Goal: Information Seeking & Learning: Learn about a topic

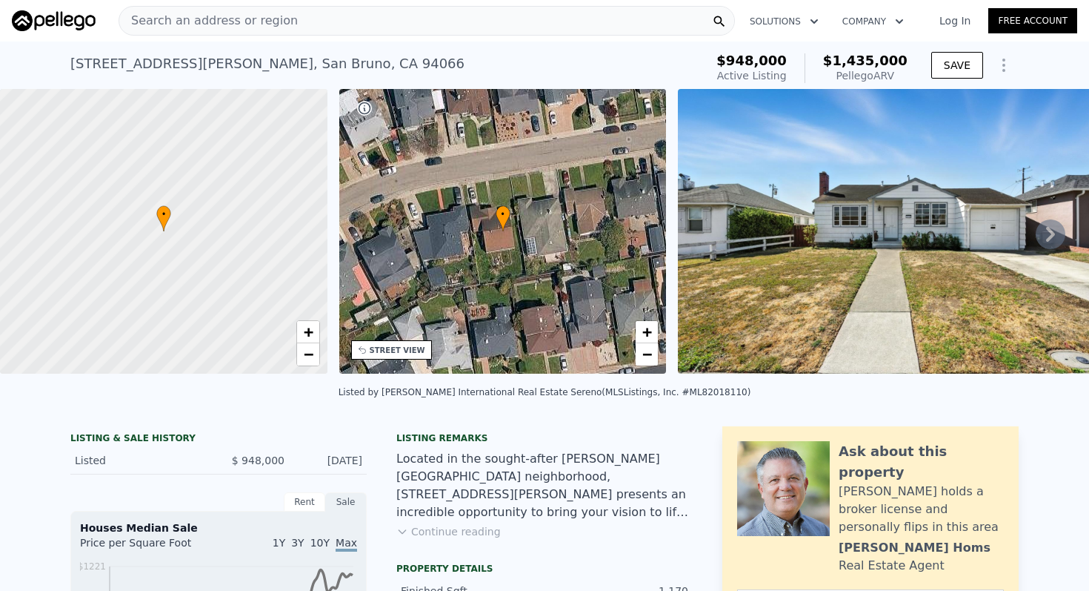
click at [628, 14] on div "Search an address or region" at bounding box center [427, 21] width 616 height 30
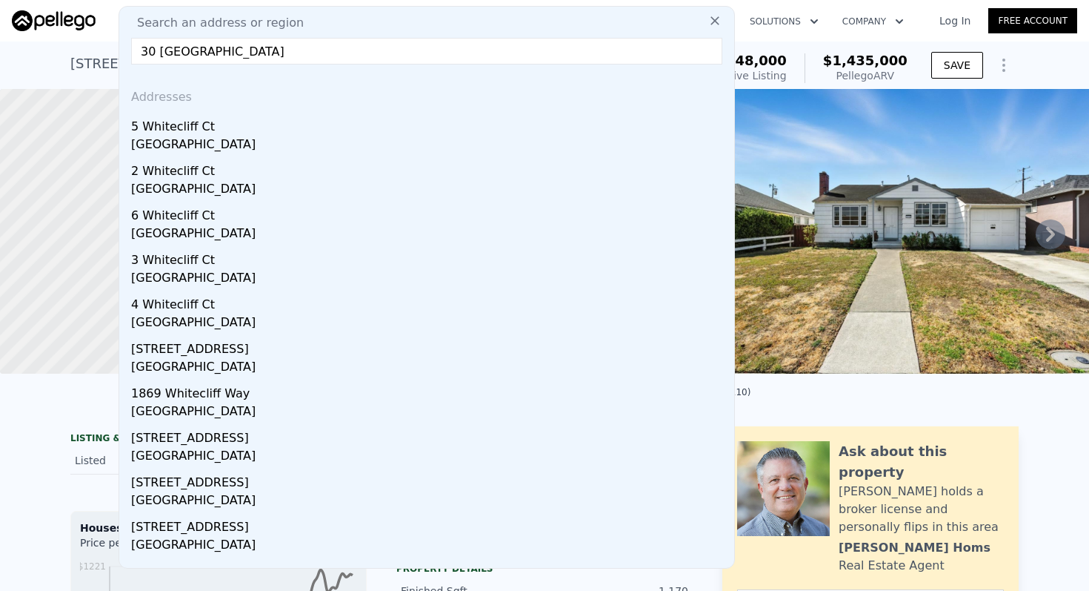
click at [225, 53] on input "30 [GEOGRAPHIC_DATA]" at bounding box center [426, 51] width 591 height 27
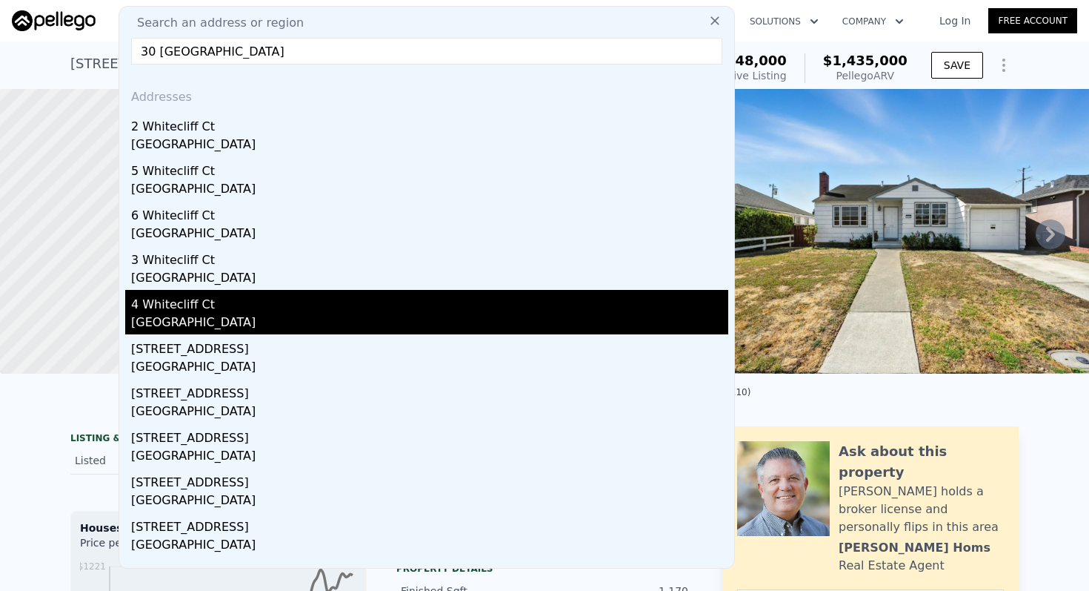
type input "30 [GEOGRAPHIC_DATA]"
click at [190, 327] on div "[GEOGRAPHIC_DATA]" at bounding box center [429, 323] width 597 height 21
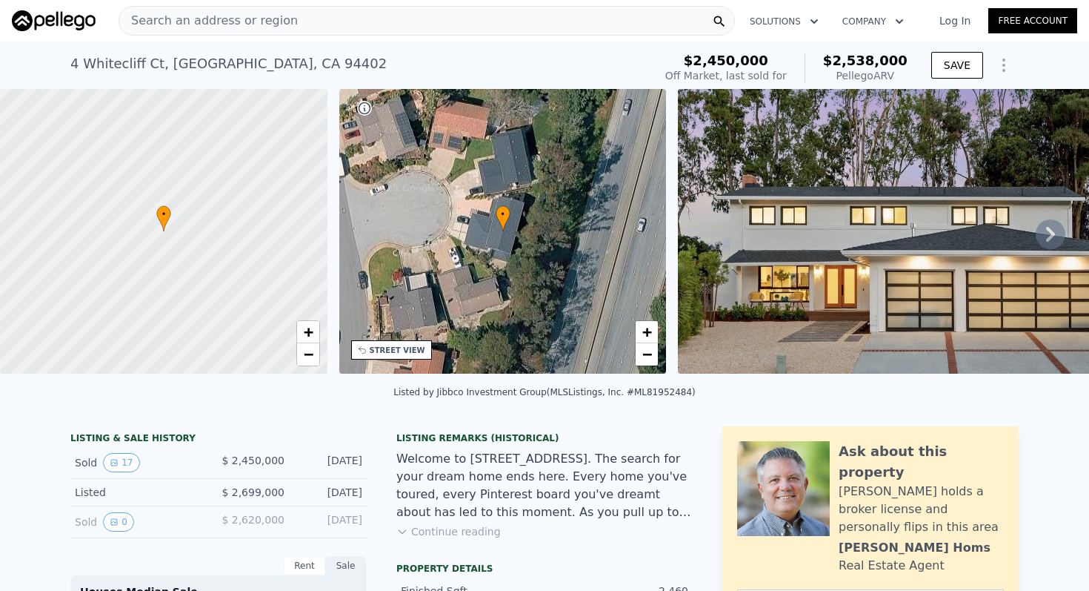
click at [252, 24] on span "Search an address or region" at bounding box center [208, 21] width 179 height 18
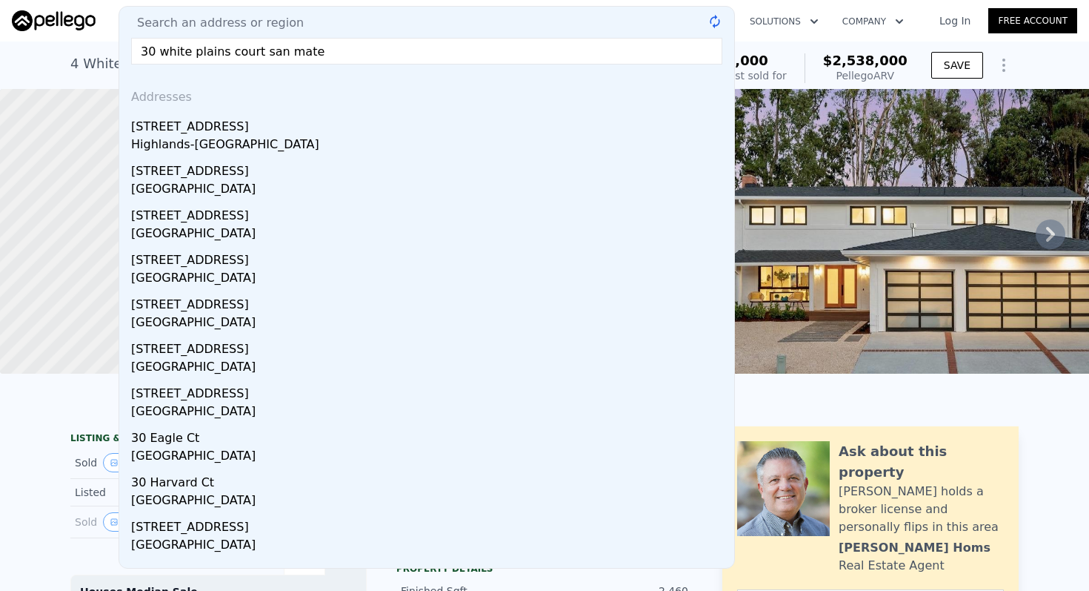
type input "30 [GEOGRAPHIC_DATA]"
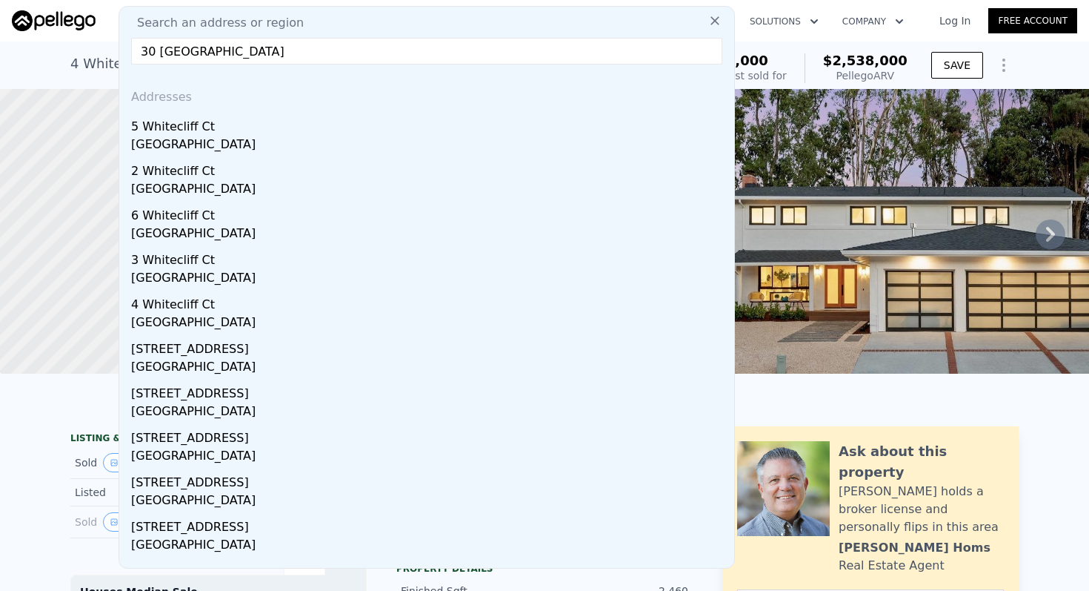
click at [405, 46] on input "30 [GEOGRAPHIC_DATA]" at bounding box center [426, 51] width 591 height 27
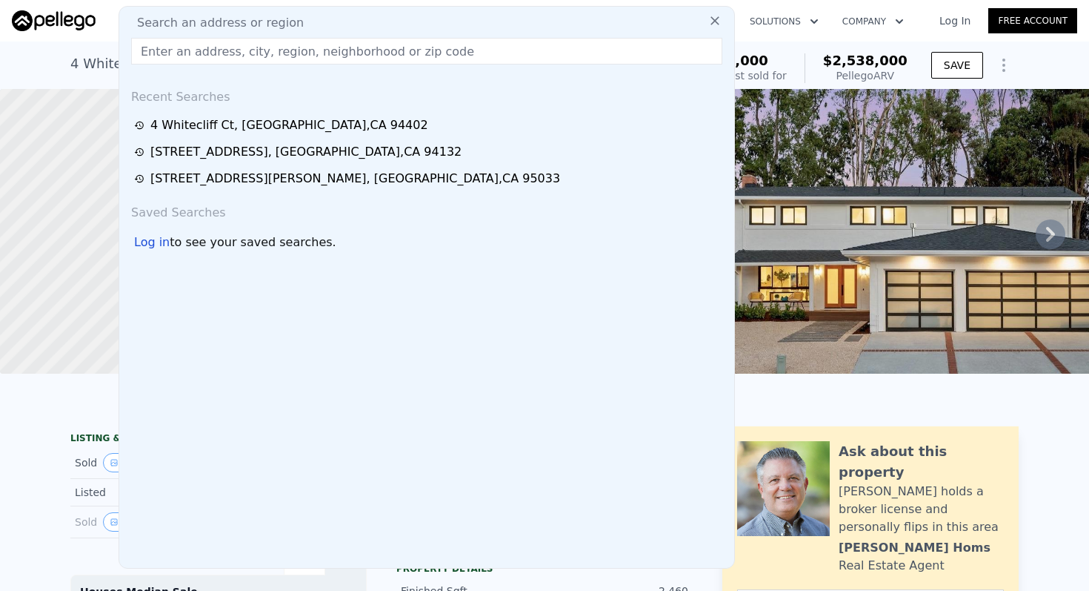
click at [367, 53] on input "text" at bounding box center [426, 51] width 591 height 27
paste input "[STREET_ADDRESS]"
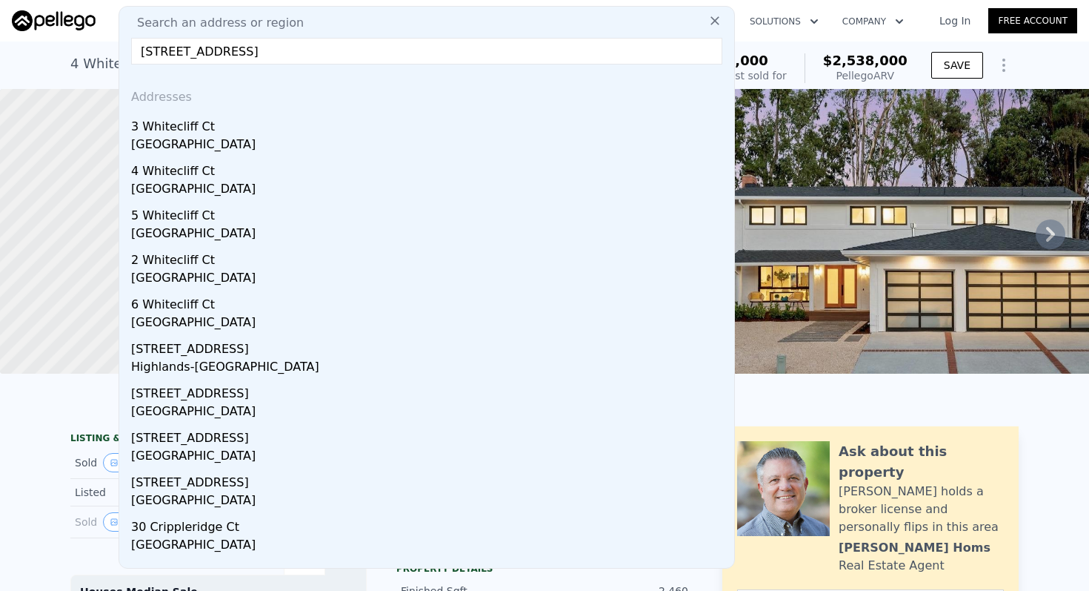
type input "[STREET_ADDRESS]"
click at [712, 19] on icon at bounding box center [715, 20] width 9 height 9
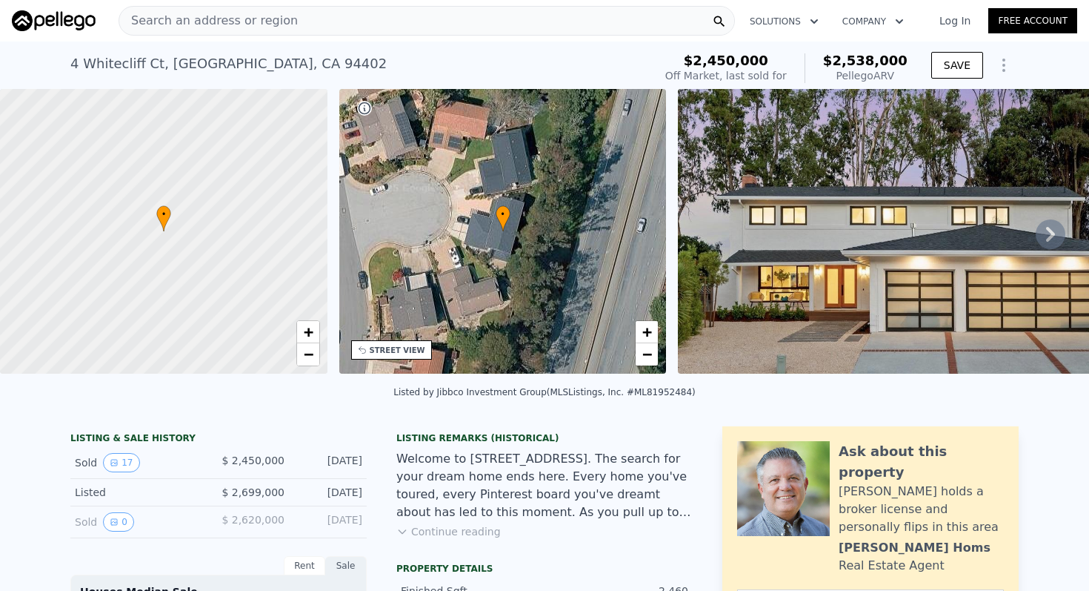
click at [530, 13] on div "Search an address or region" at bounding box center [427, 21] width 616 height 30
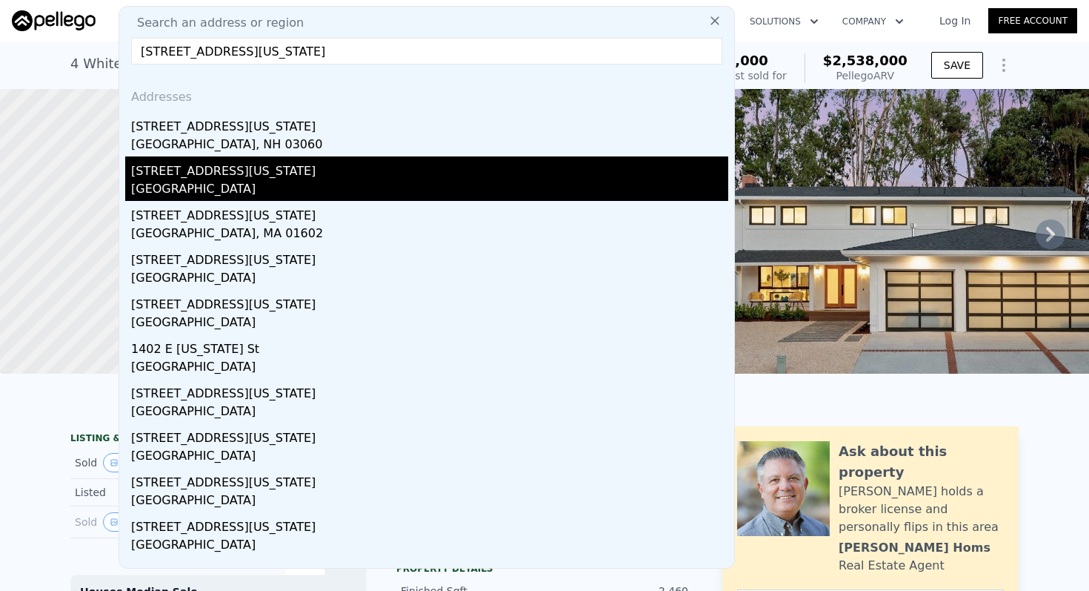
type input "[STREET_ADDRESS][US_STATE]"
click at [232, 188] on div "[GEOGRAPHIC_DATA]" at bounding box center [429, 190] width 597 height 21
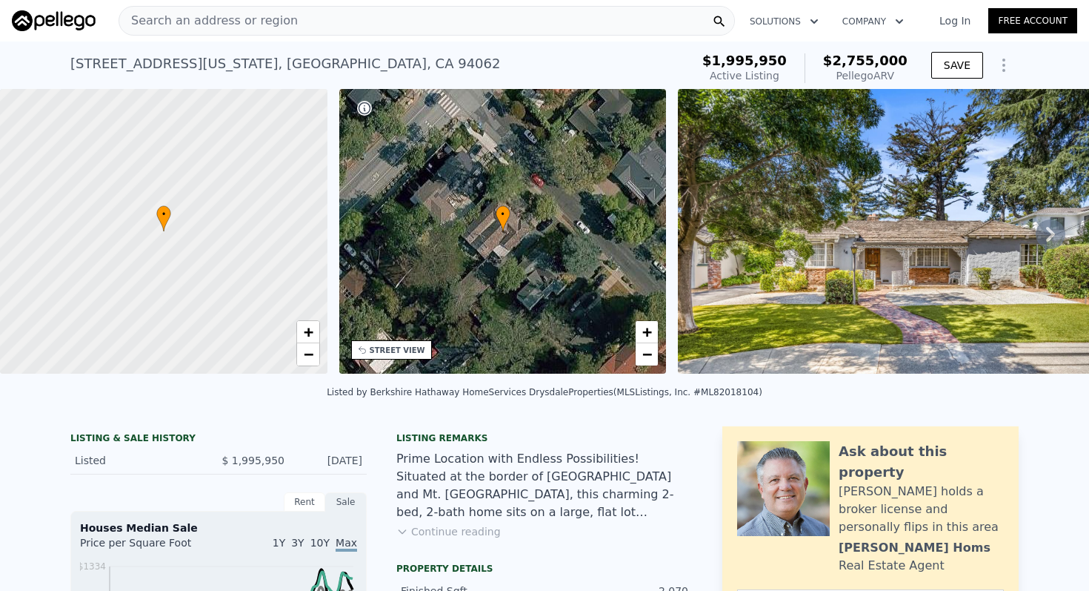
click at [307, 24] on div "Search an address or region" at bounding box center [427, 21] width 616 height 30
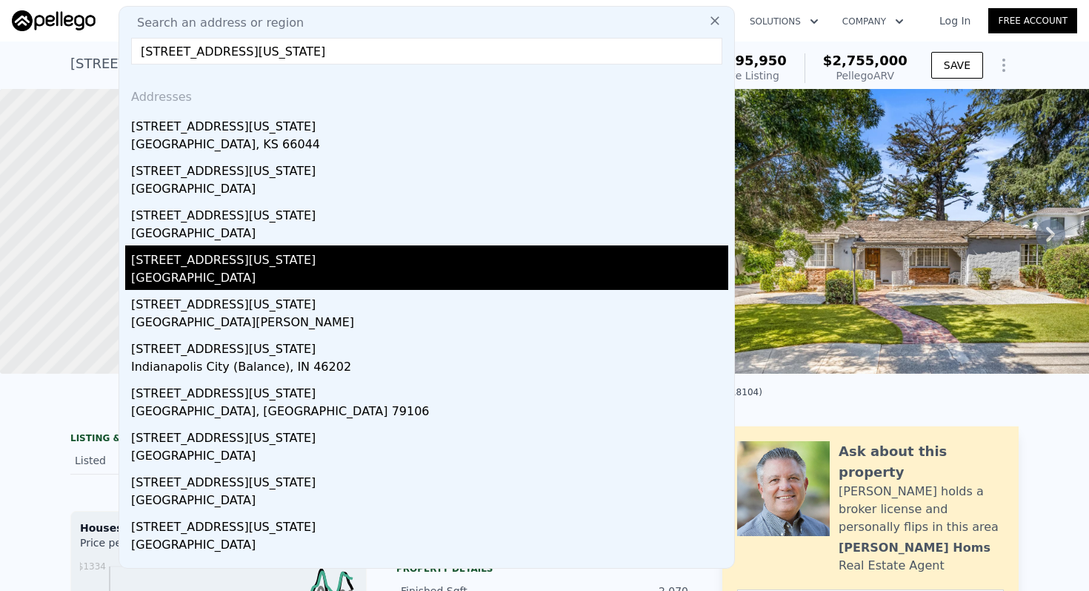
type input "[STREET_ADDRESS][US_STATE]"
click at [226, 251] on div "[STREET_ADDRESS][US_STATE]" at bounding box center [429, 257] width 597 height 24
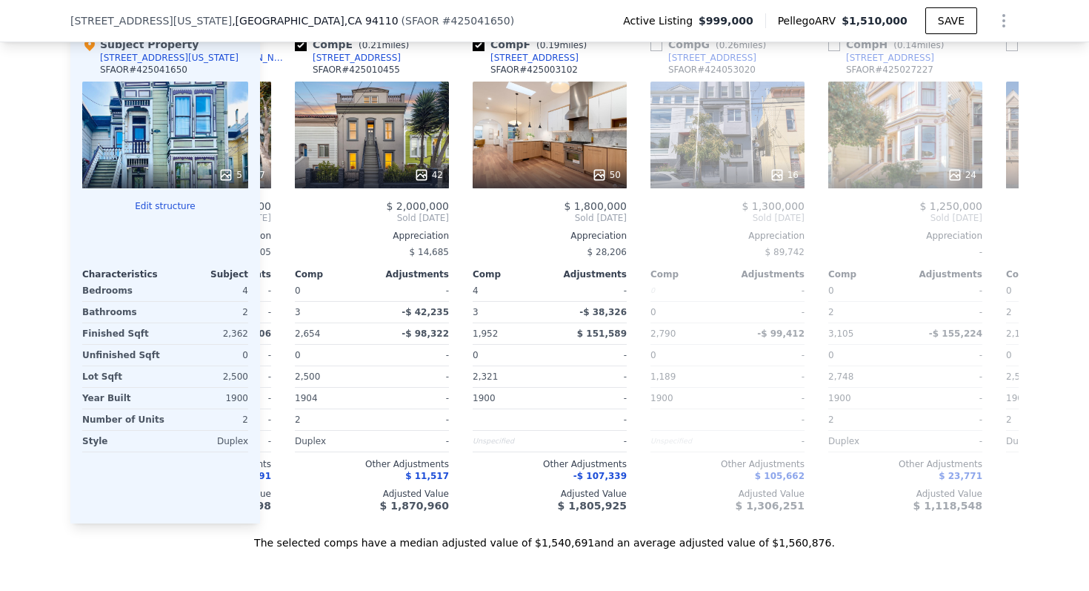
scroll to position [0, 697]
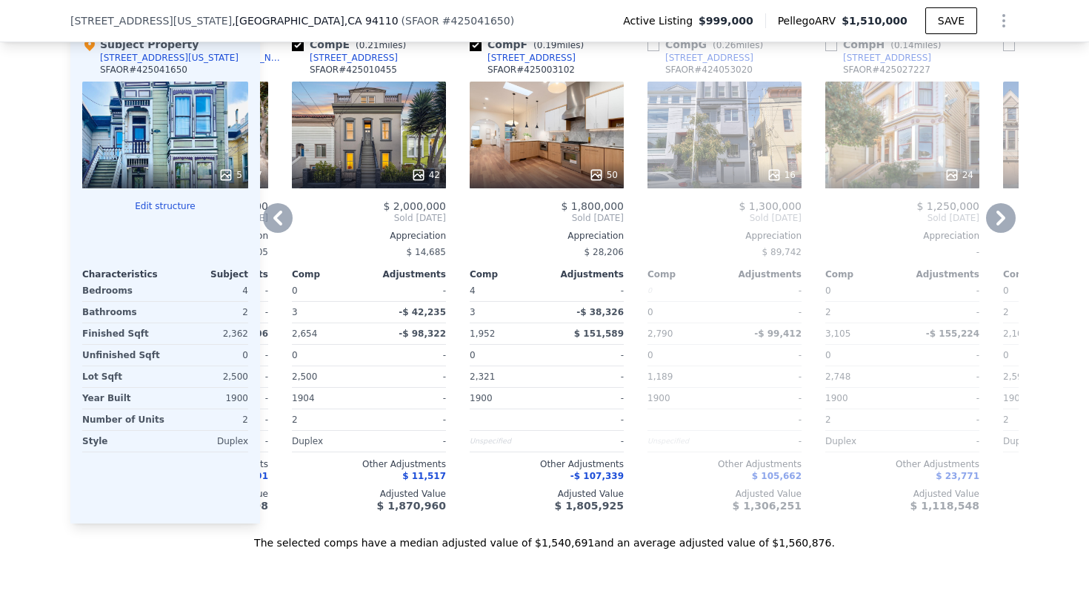
click at [548, 144] on div "50" at bounding box center [547, 135] width 154 height 107
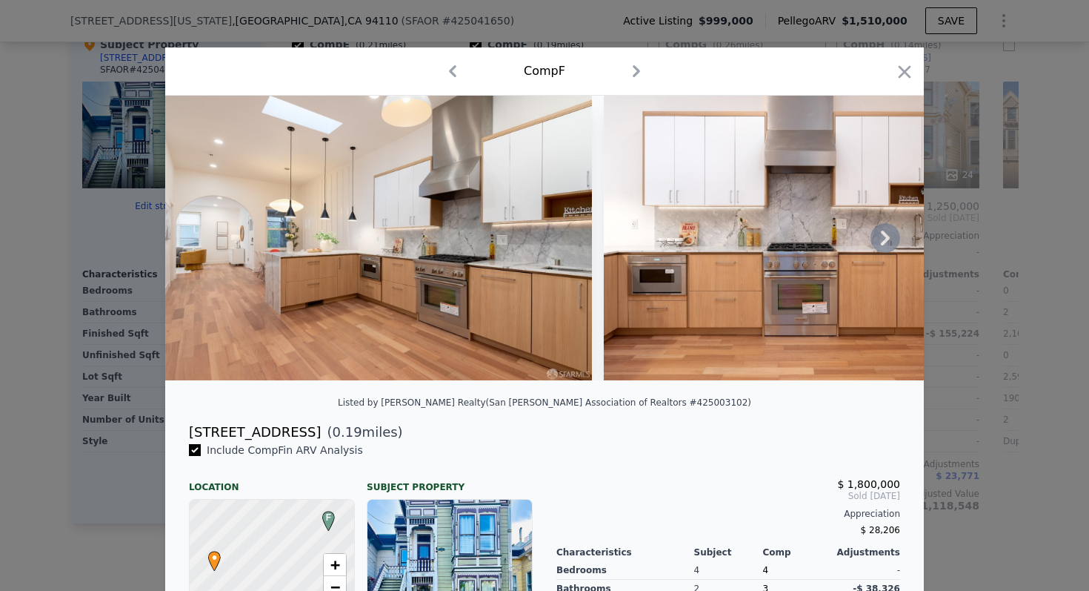
click at [893, 228] on icon at bounding box center [886, 238] width 30 height 30
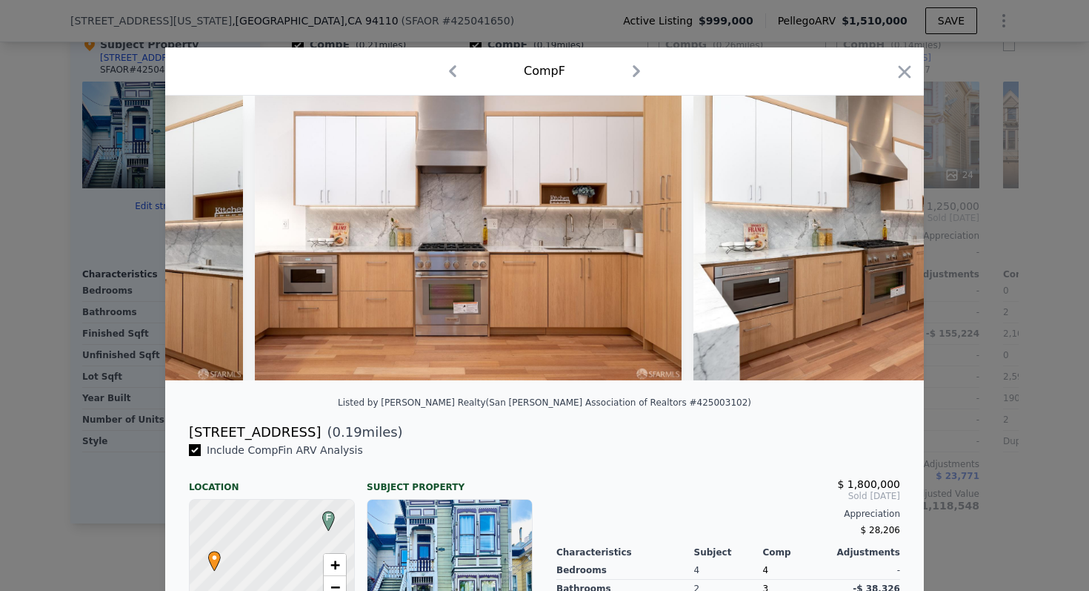
scroll to position [0, 356]
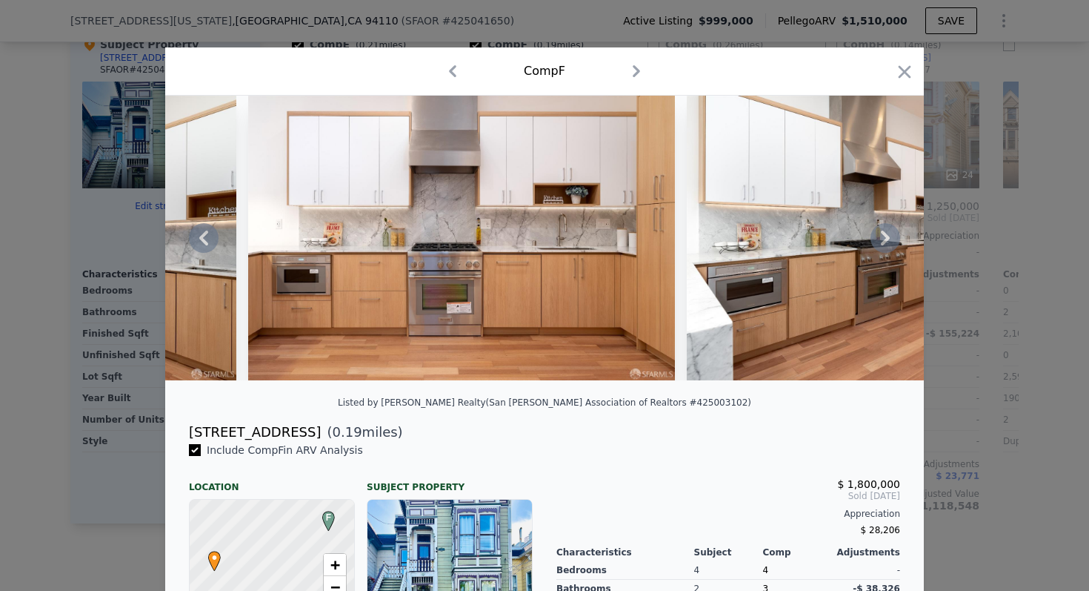
click at [880, 240] on icon at bounding box center [886, 238] width 30 height 30
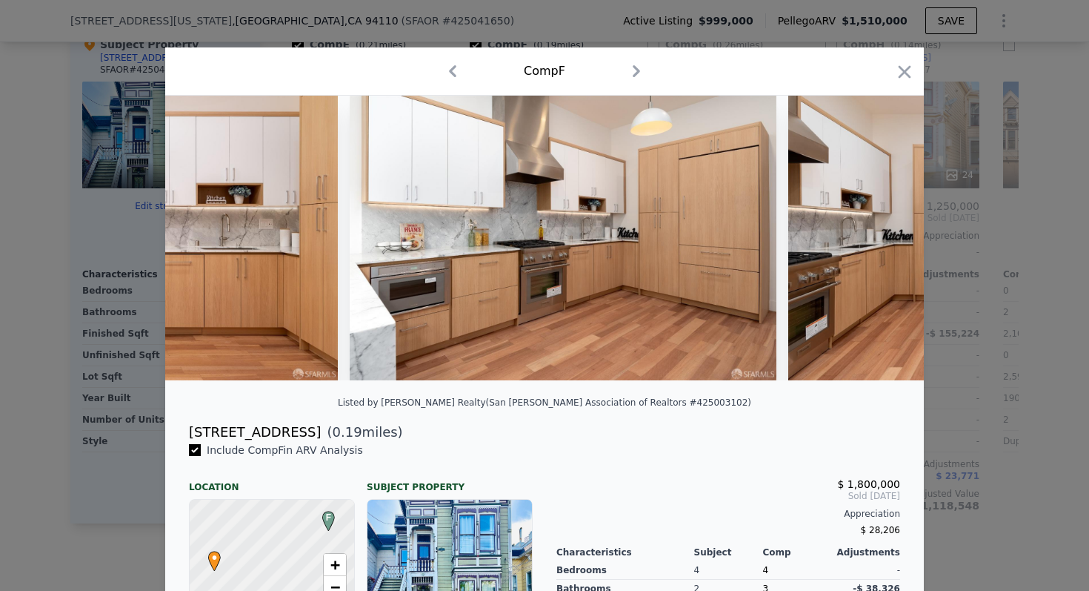
scroll to position [0, 711]
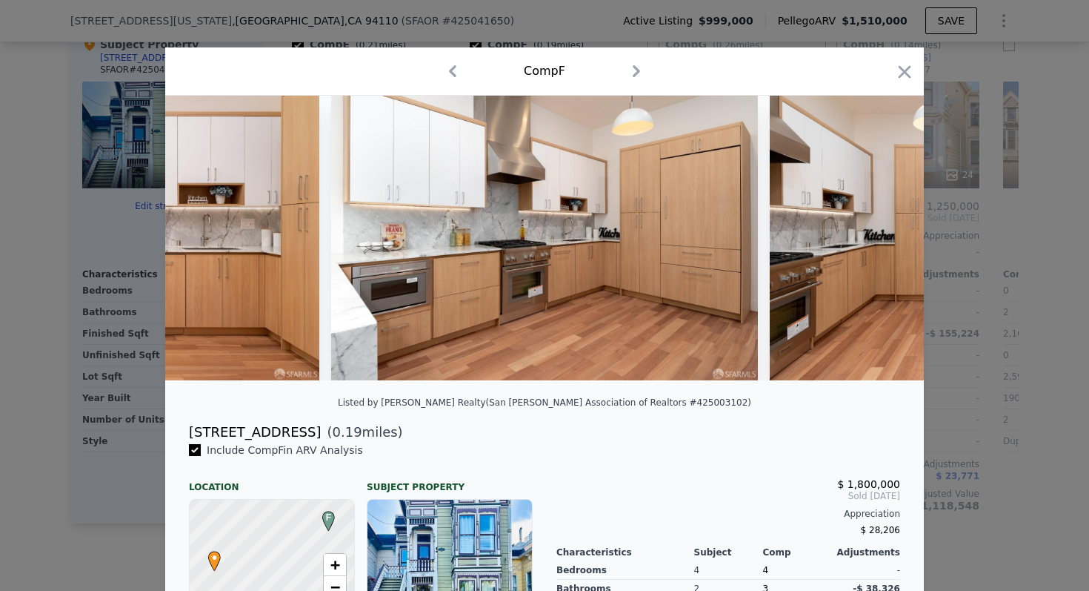
click at [880, 240] on img at bounding box center [983, 238] width 427 height 285
click at [880, 240] on icon at bounding box center [886, 238] width 30 height 30
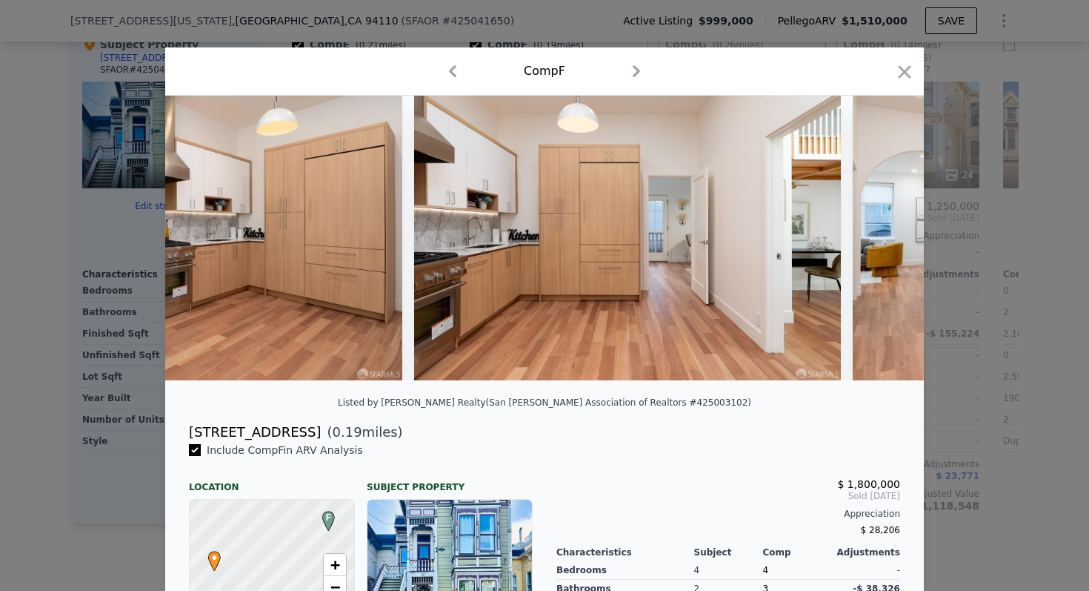
click at [880, 240] on img at bounding box center [1066, 238] width 427 height 285
click at [880, 240] on icon at bounding box center [886, 238] width 30 height 30
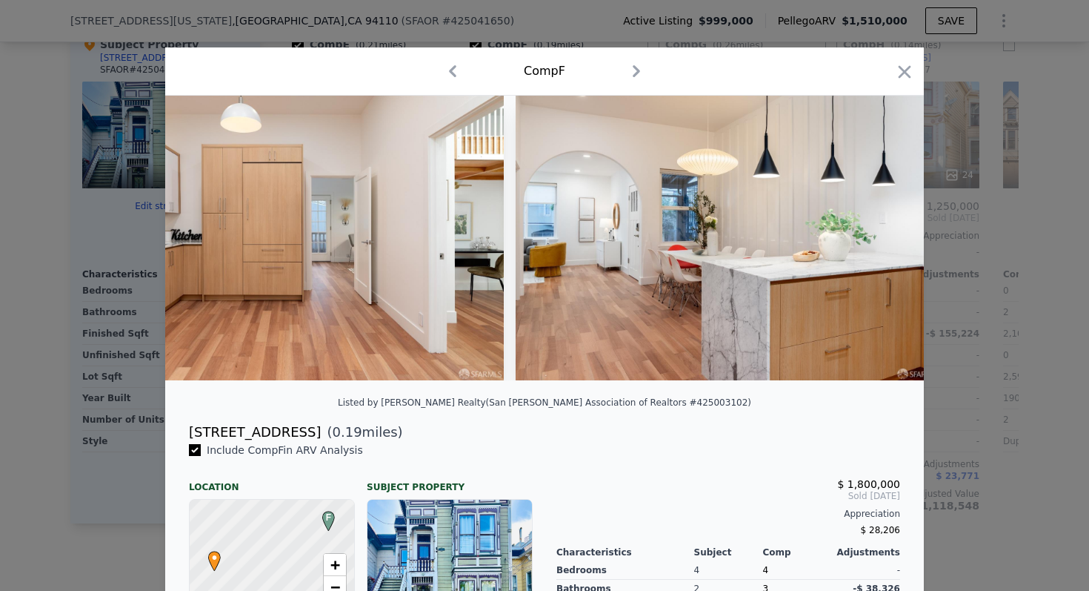
scroll to position [0, 1423]
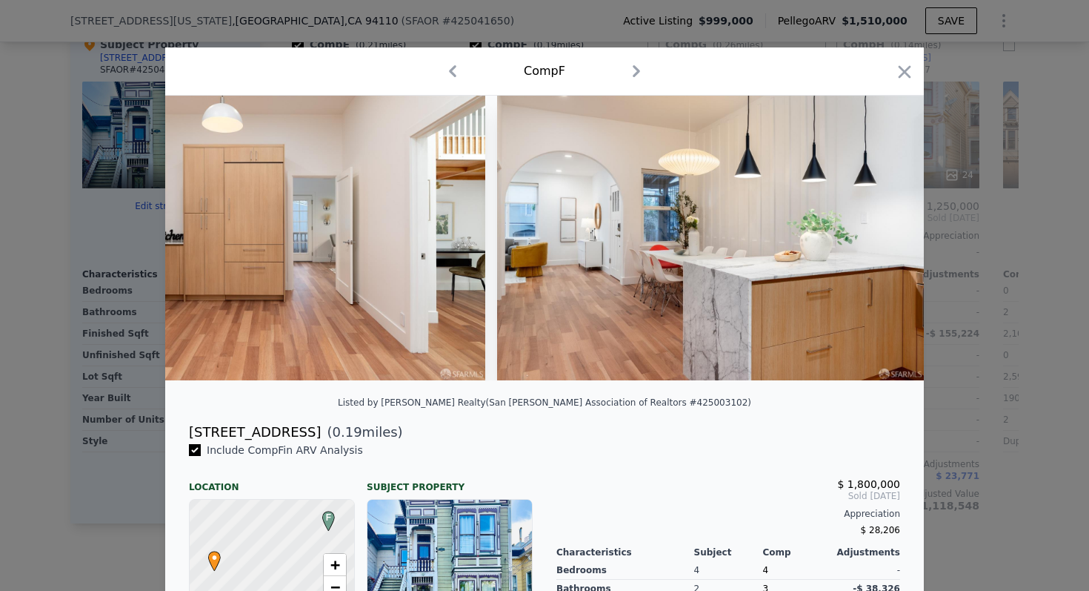
click at [880, 240] on div at bounding box center [544, 238] width 759 height 285
click at [880, 240] on icon at bounding box center [886, 238] width 30 height 30
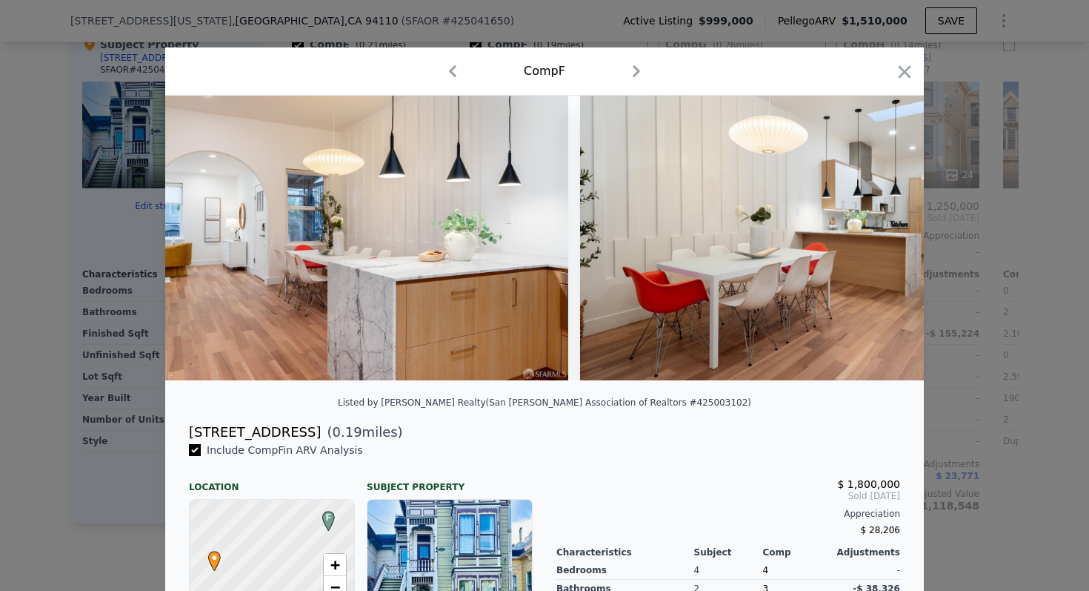
click at [880, 240] on img at bounding box center [793, 238] width 427 height 285
click at [880, 240] on icon at bounding box center [886, 238] width 30 height 30
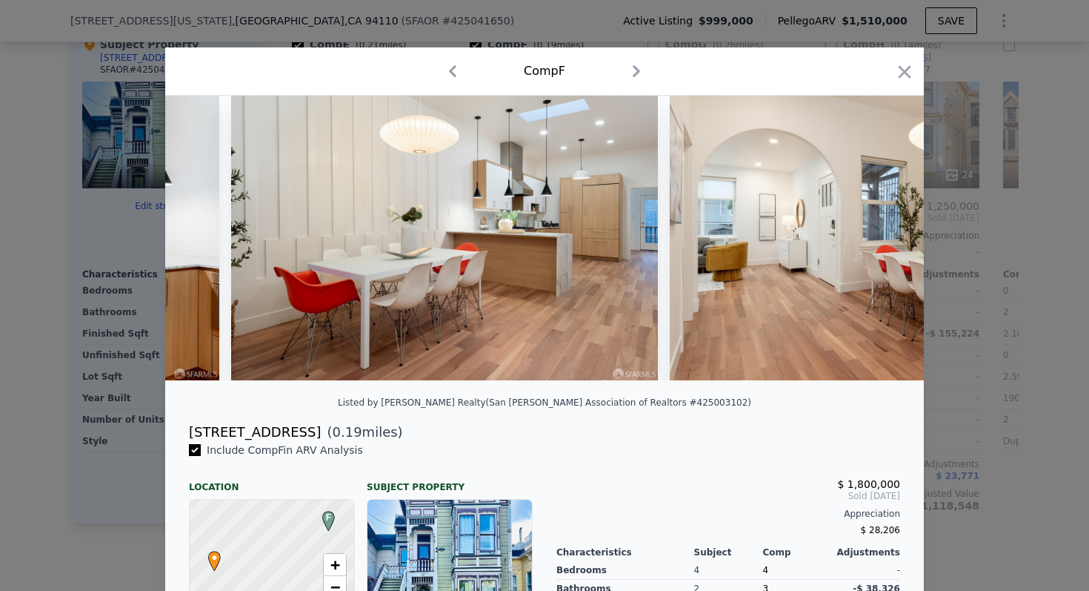
scroll to position [0, 2134]
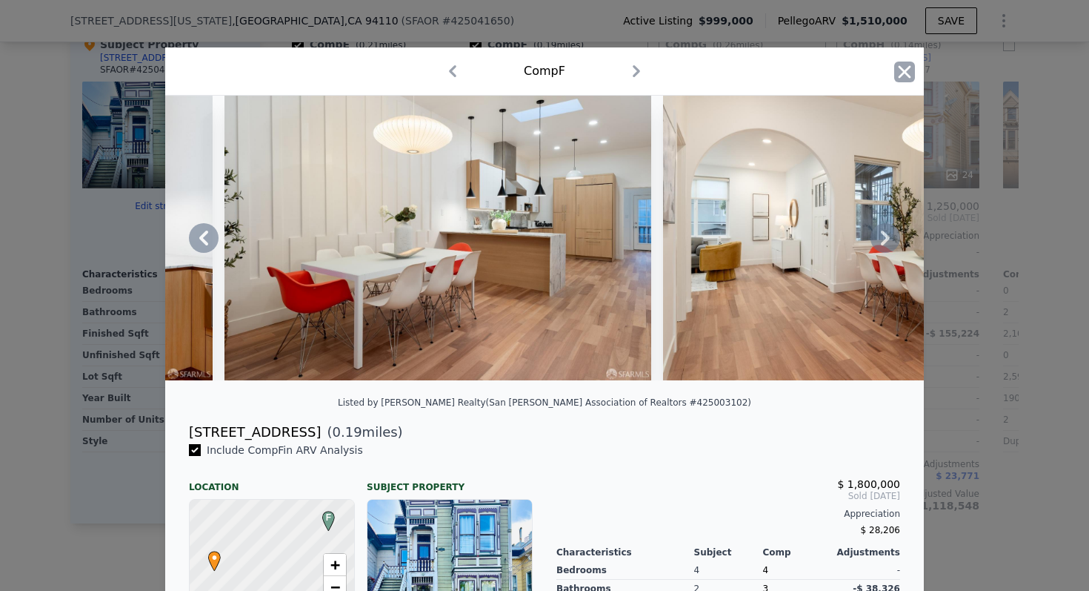
click at [901, 73] on icon "button" at bounding box center [904, 71] width 21 height 21
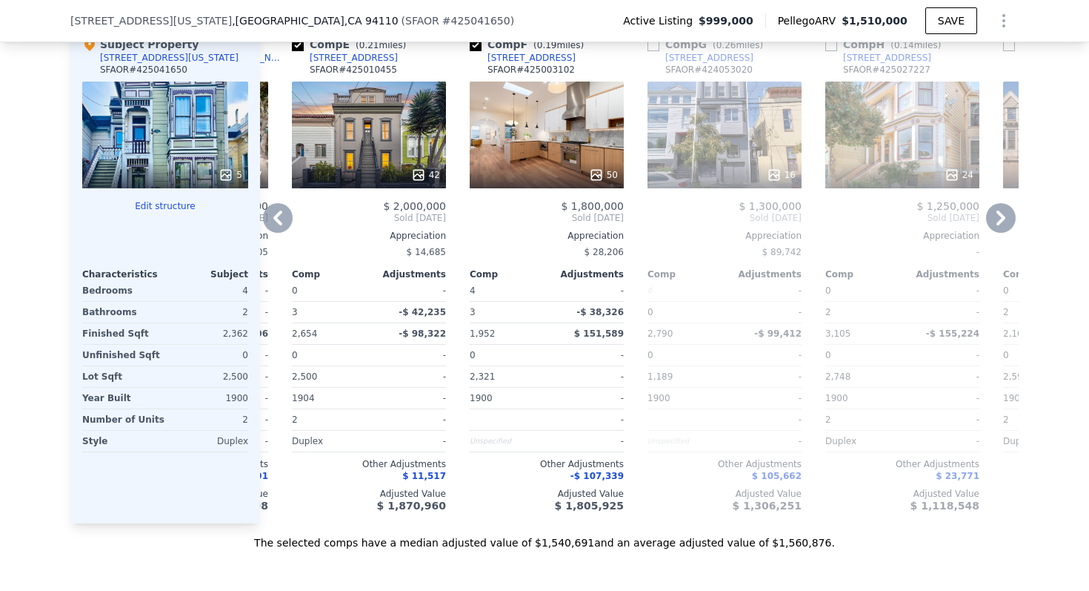
click at [279, 233] on icon at bounding box center [278, 218] width 30 height 30
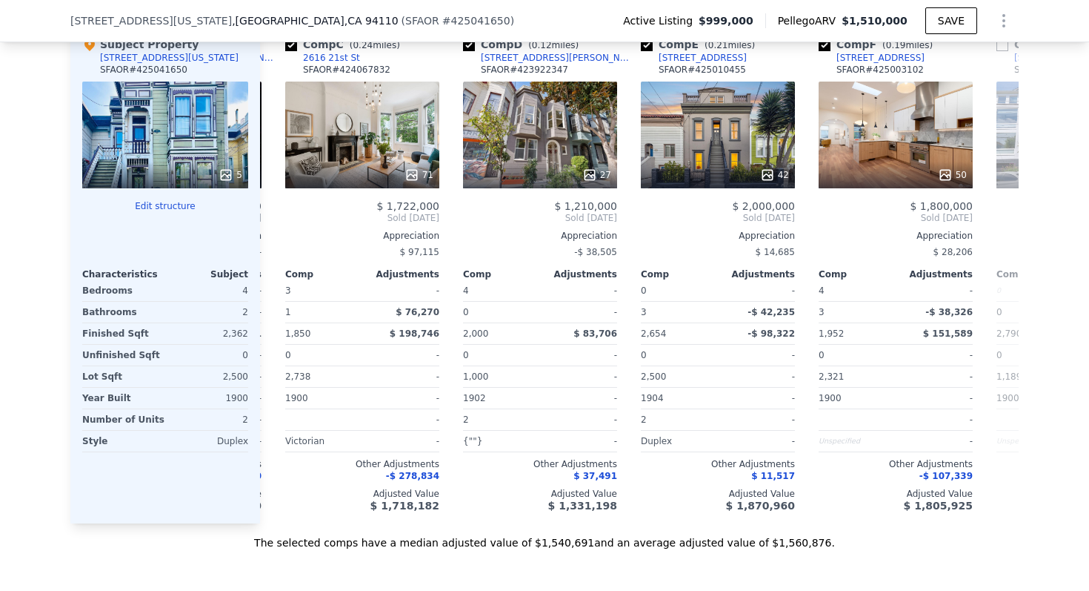
scroll to position [0, 342]
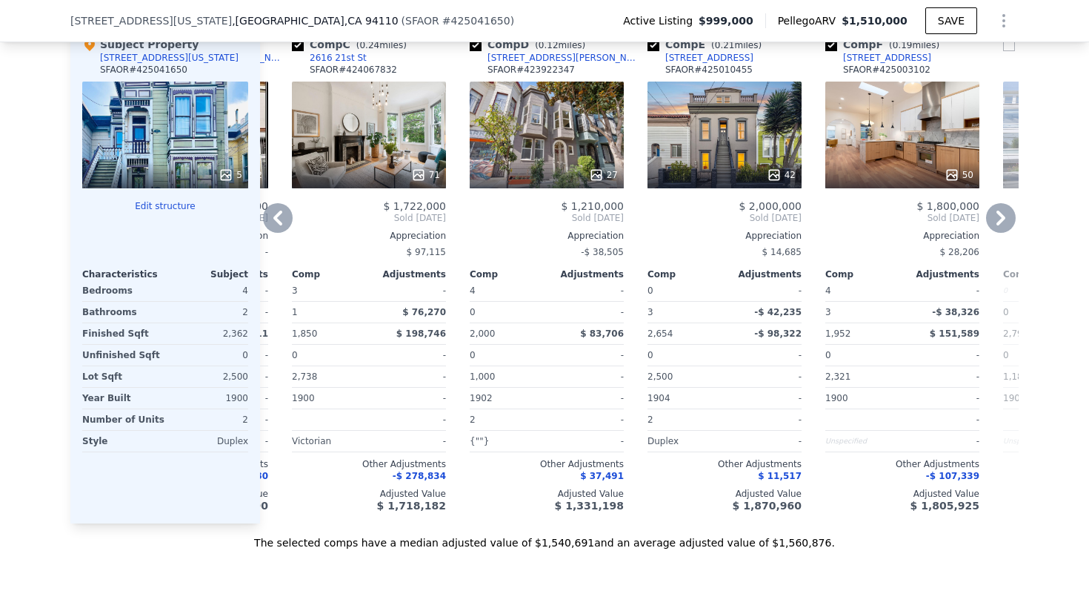
click at [373, 179] on div at bounding box center [369, 175] width 154 height 27
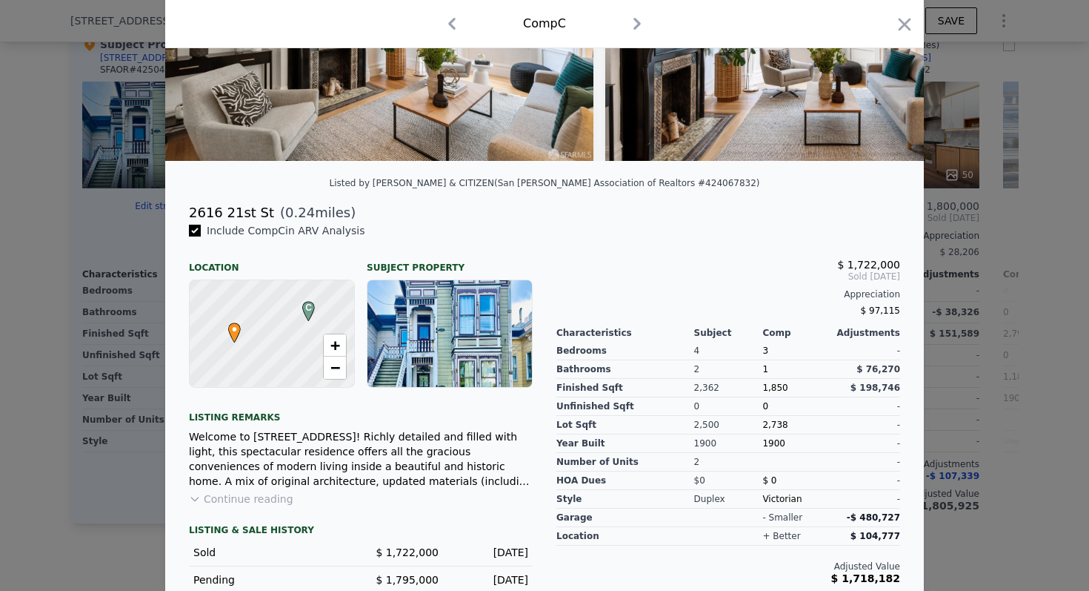
scroll to position [262, 0]
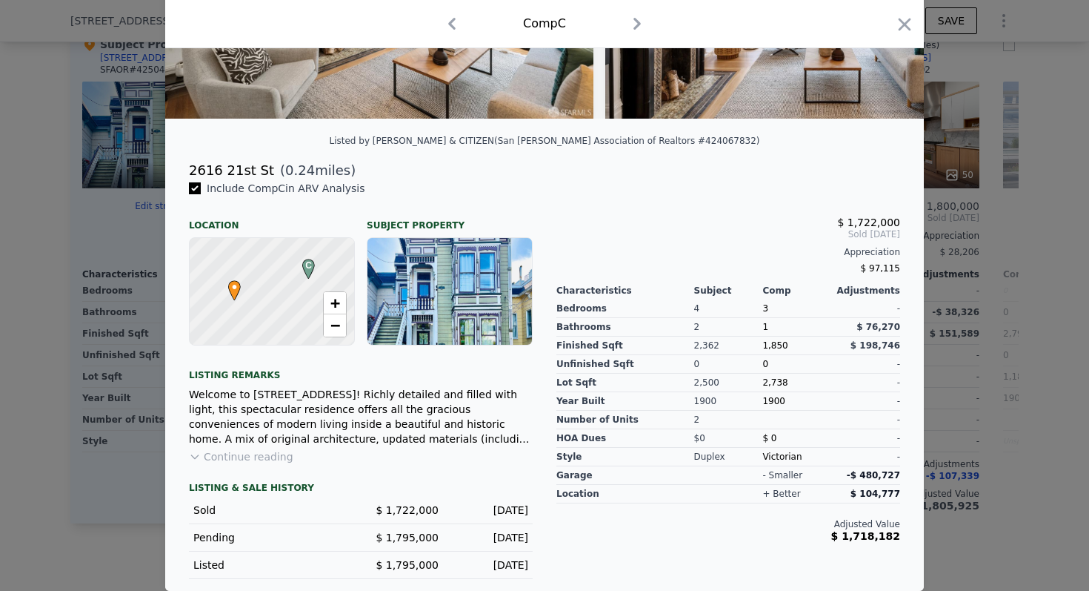
click at [254, 453] on button "Continue reading" at bounding box center [241, 456] width 104 height 15
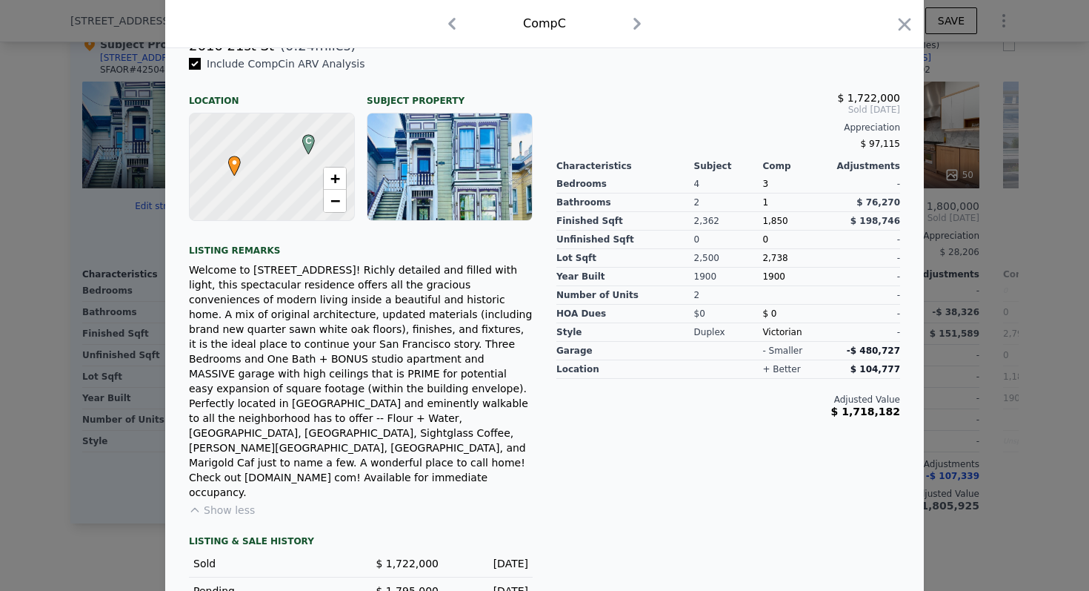
scroll to position [0, 0]
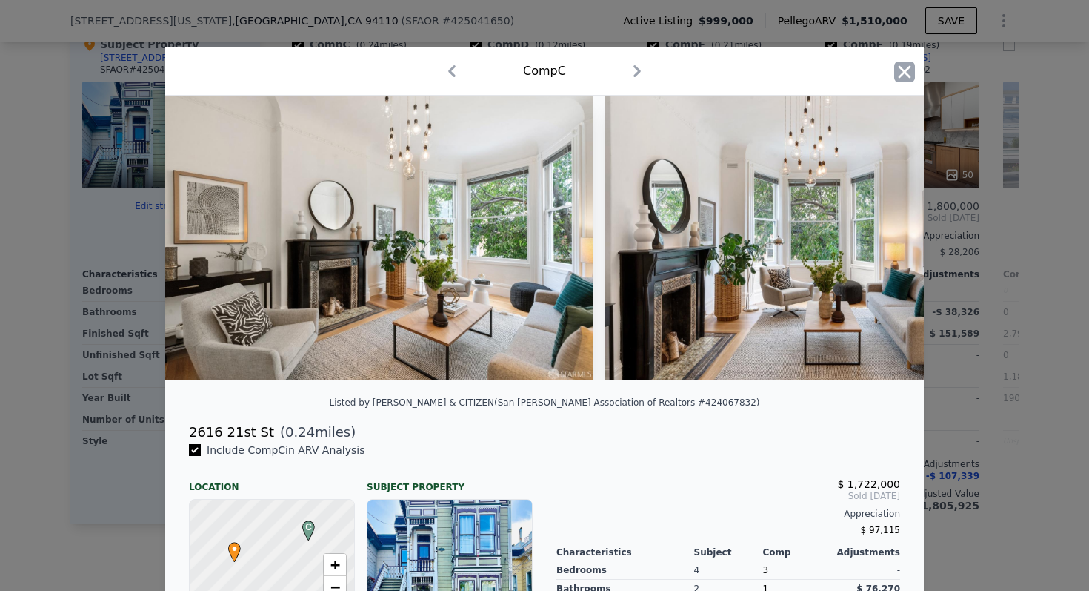
click at [901, 71] on icon "button" at bounding box center [904, 71] width 21 height 21
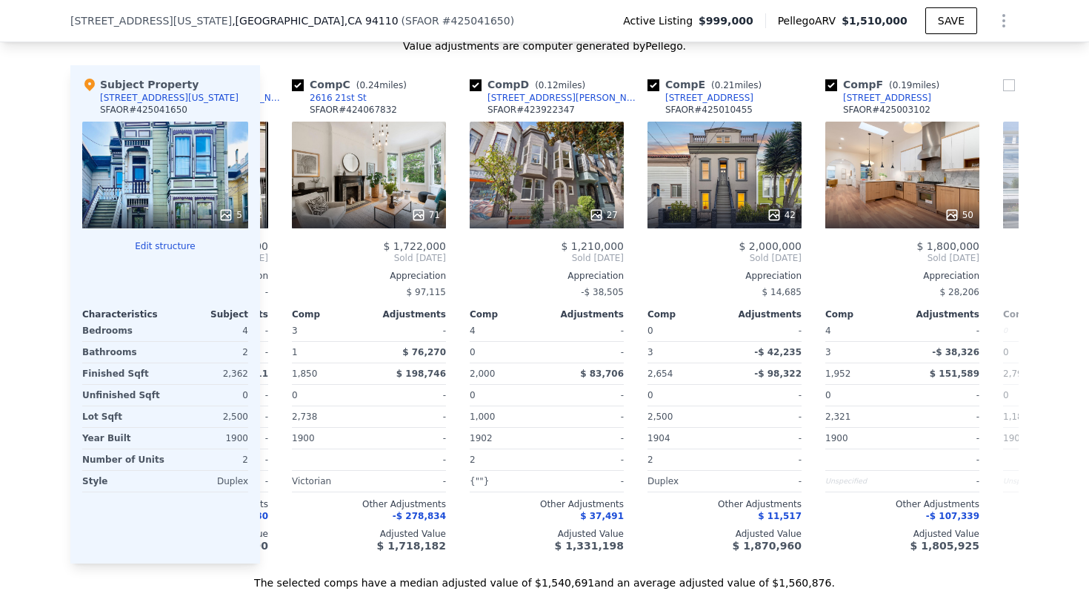
scroll to position [1595, 0]
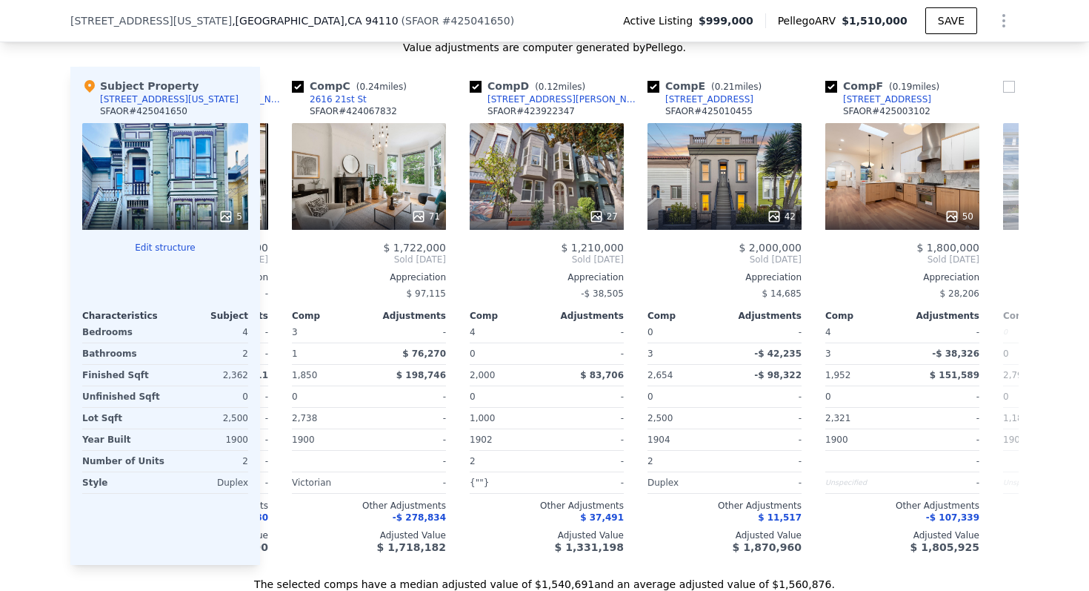
click at [162, 253] on button "Edit structure" at bounding box center [165, 248] width 166 height 12
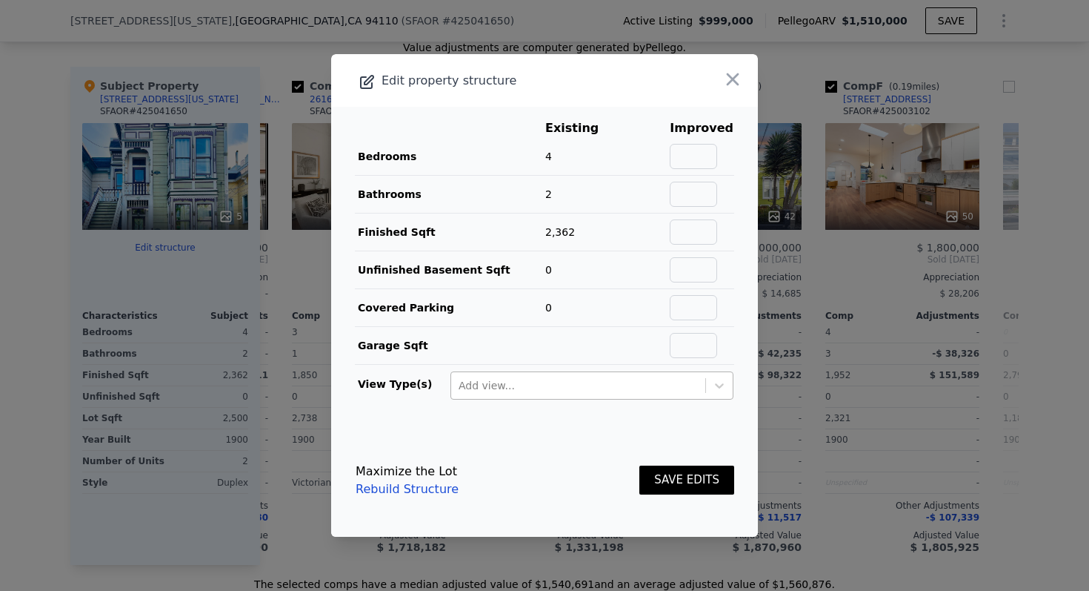
click at [505, 378] on div at bounding box center [578, 385] width 239 height 18
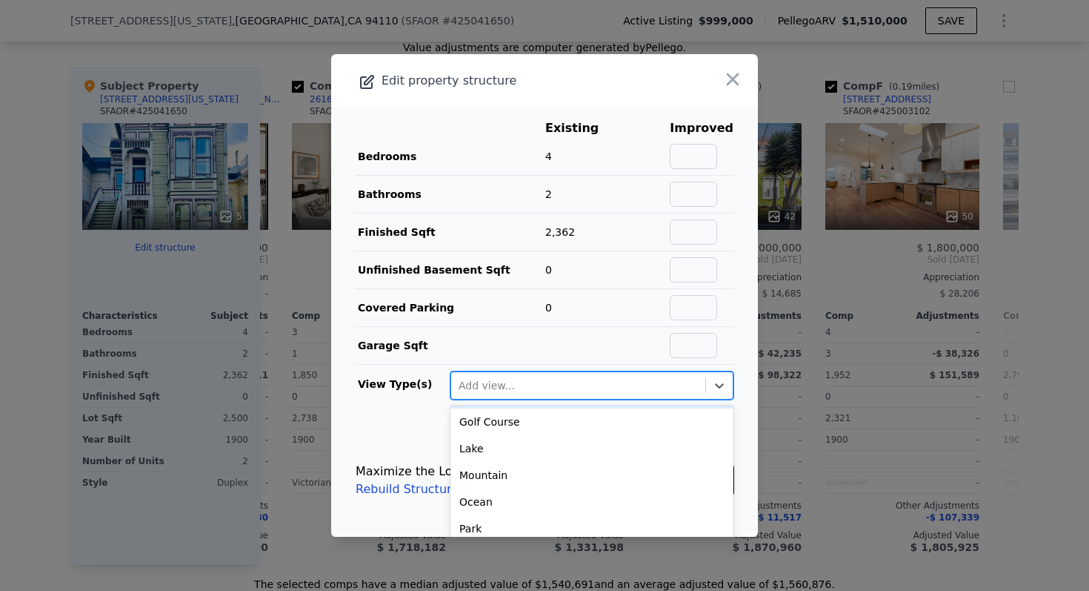
scroll to position [226, 0]
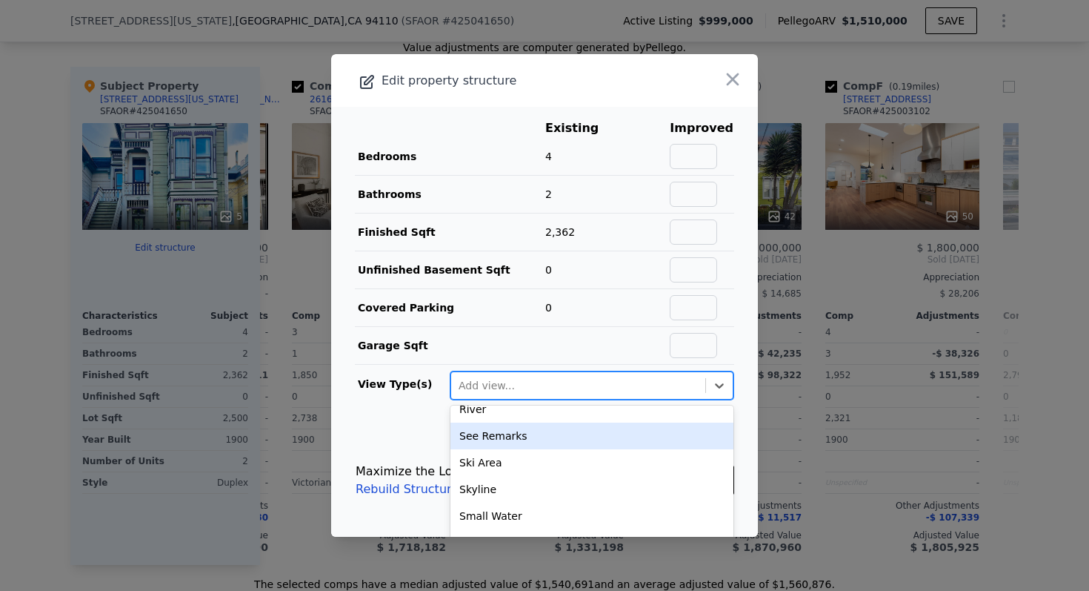
click at [385, 421] on main "Existing Improved Bedrooms 4 Bathrooms 2 Finished Sqft 2,362 Unfinished Basemen…" at bounding box center [544, 265] width 427 height 317
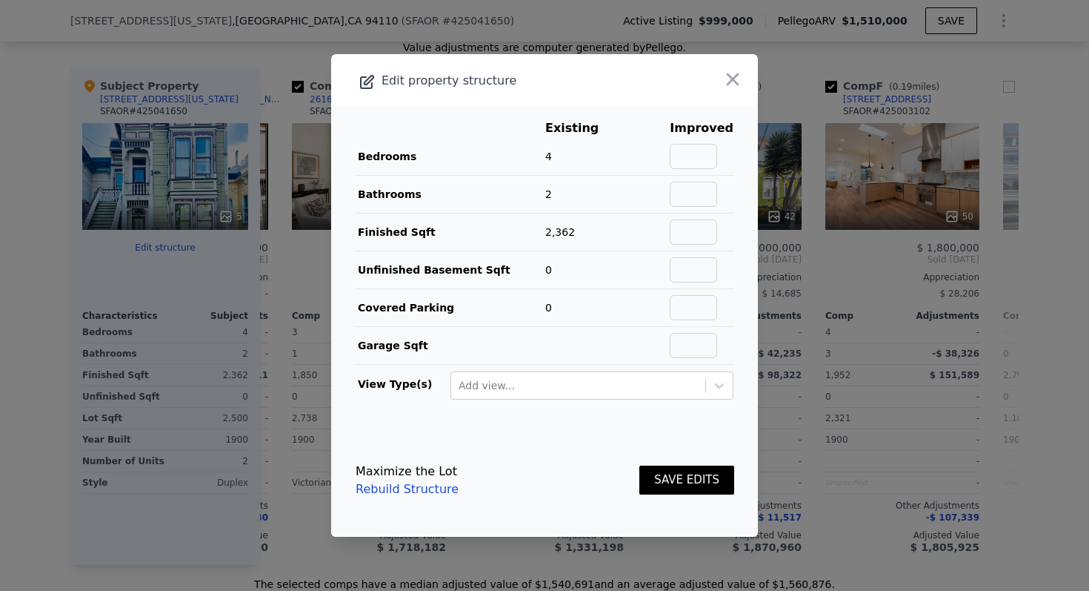
click at [373, 80] on icon at bounding box center [367, 82] width 18 height 18
click at [742, 75] on icon "button" at bounding box center [732, 79] width 21 height 21
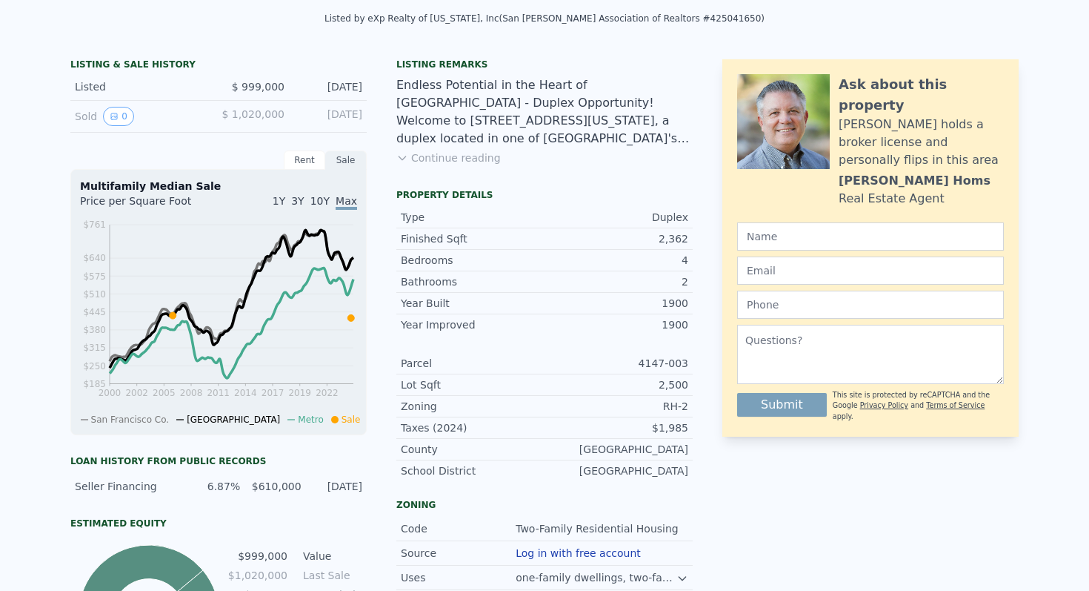
scroll to position [0, 0]
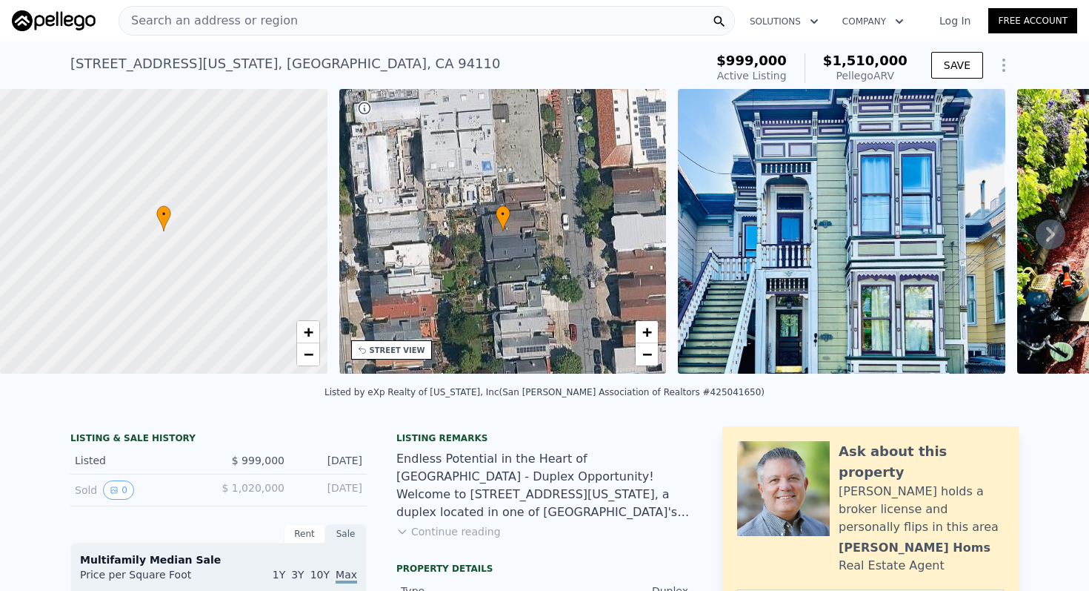
click at [618, 18] on div "Search an address or region" at bounding box center [427, 21] width 616 height 30
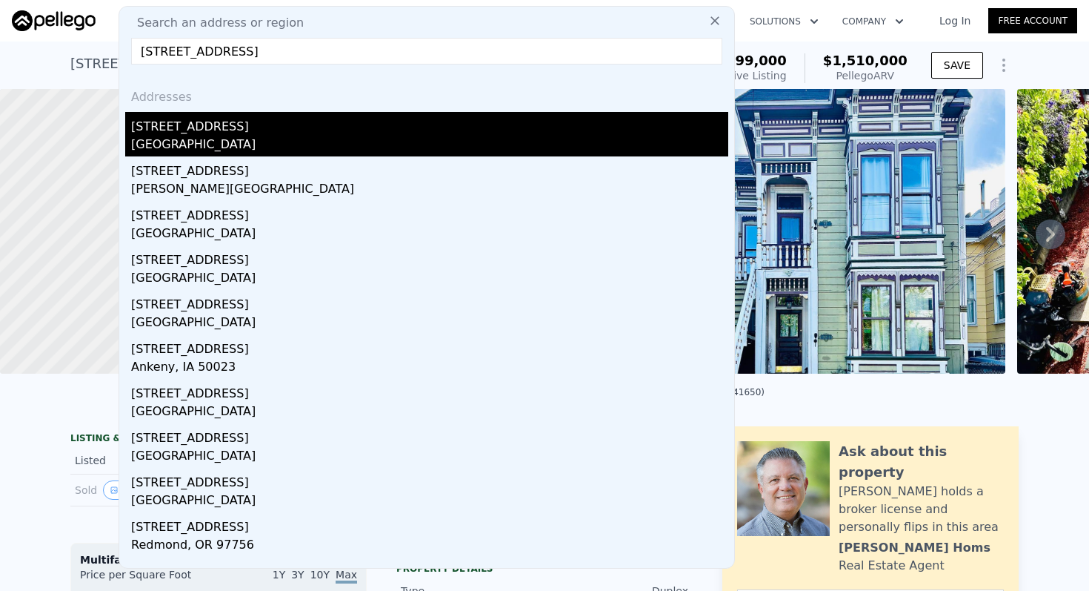
type input "[STREET_ADDRESS]"
click at [341, 116] on div "[STREET_ADDRESS]" at bounding box center [429, 124] width 597 height 24
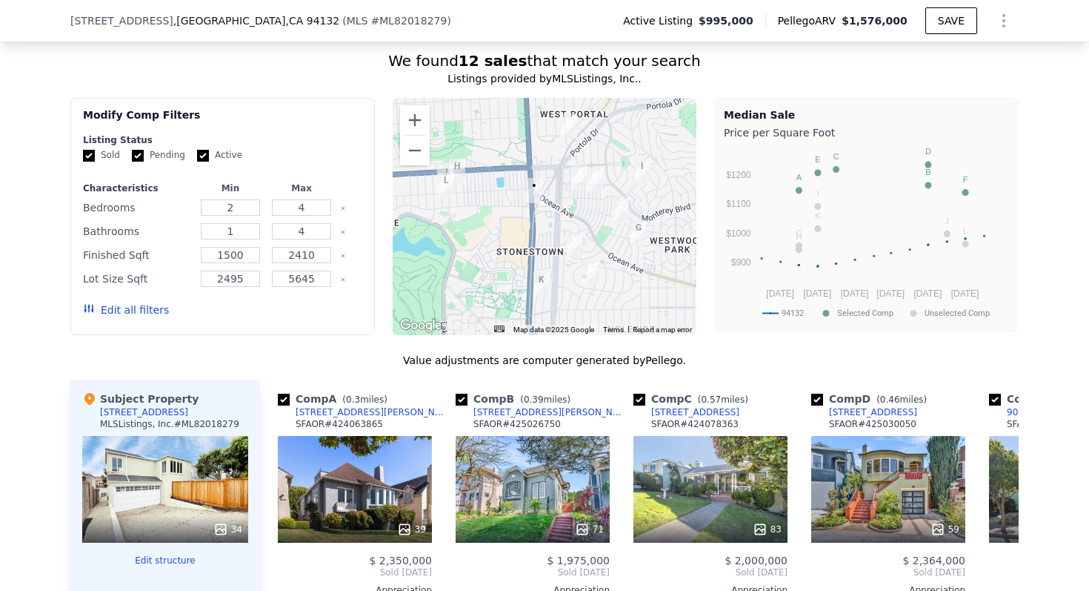
scroll to position [1479, 0]
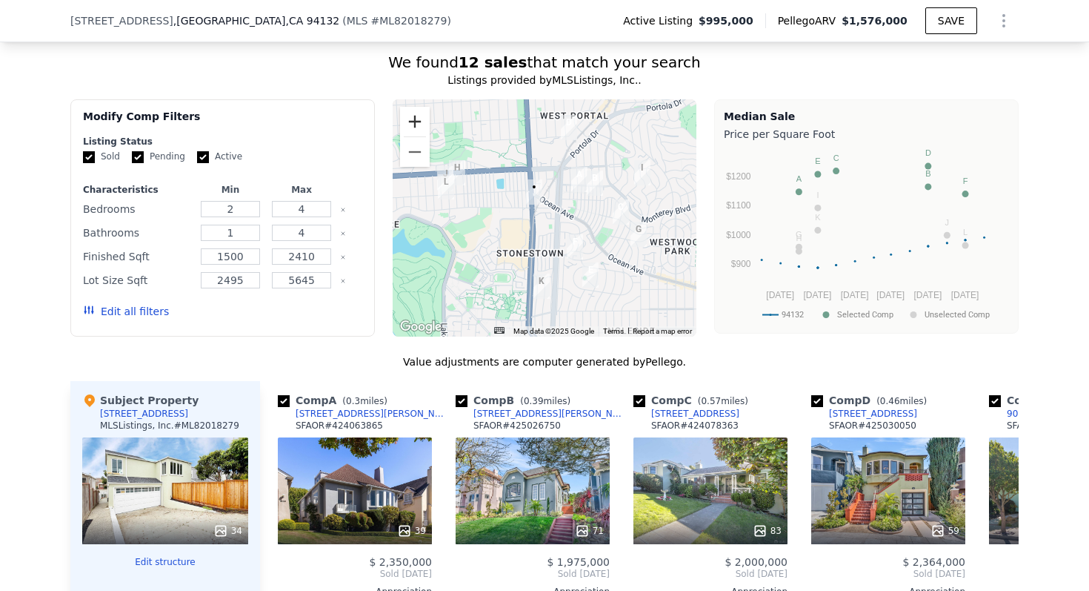
click at [420, 136] on button "Zoom in" at bounding box center [415, 122] width 30 height 30
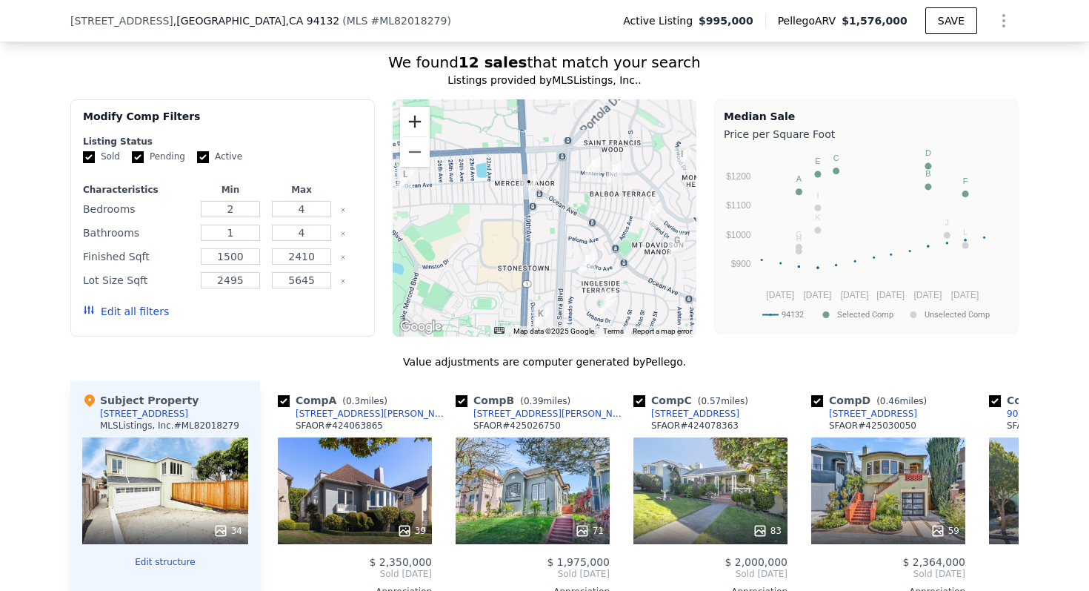
click at [420, 136] on button "Zoom in" at bounding box center [415, 122] width 30 height 30
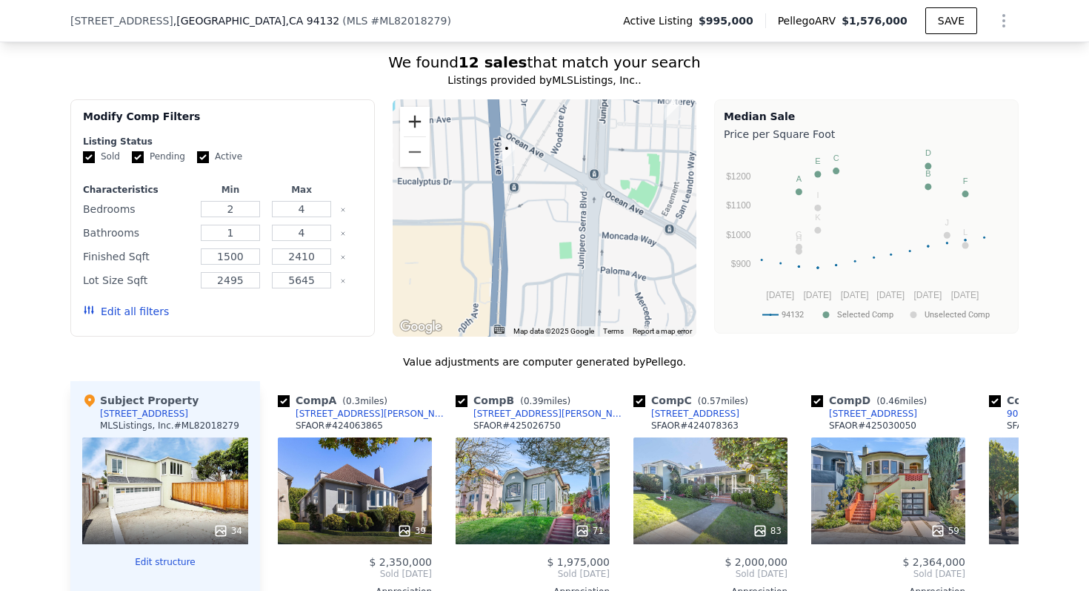
click at [420, 136] on button "Zoom in" at bounding box center [415, 122] width 30 height 30
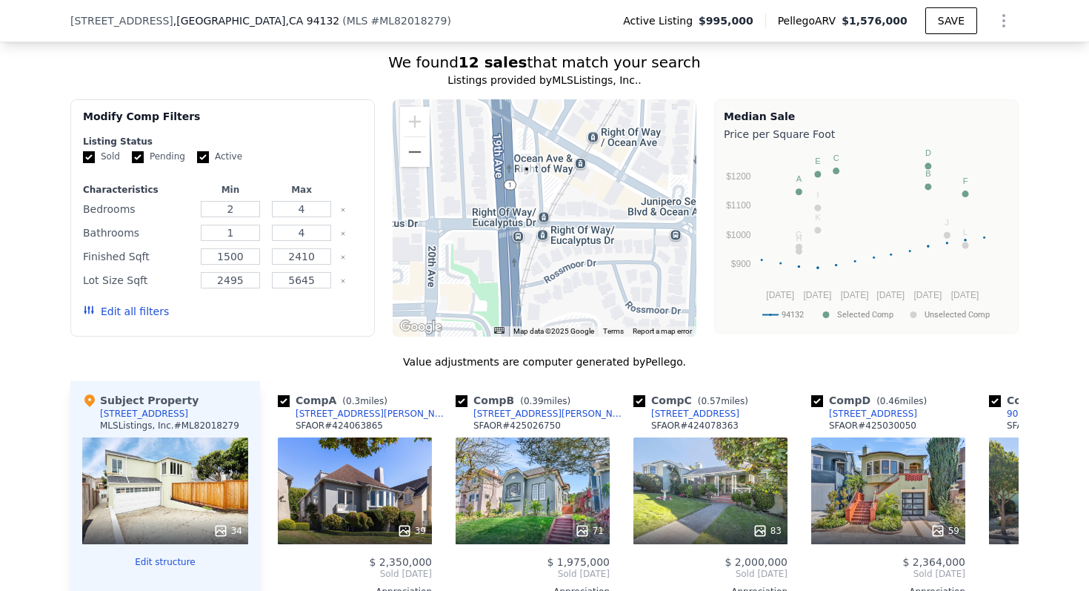
drag, startPoint x: 492, startPoint y: 185, endPoint x: 556, endPoint y: 271, distance: 107.0
click at [556, 271] on div at bounding box center [545, 217] width 305 height 237
